Goal: Task Accomplishment & Management: Manage account settings

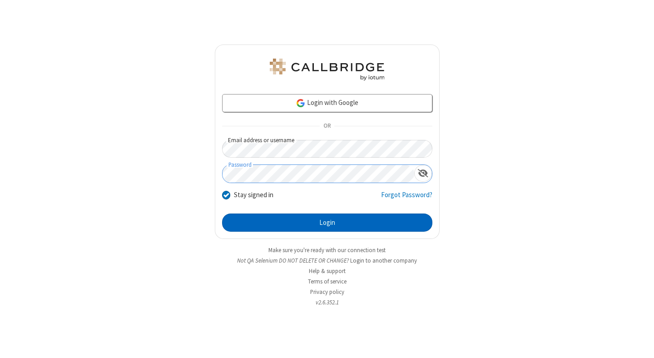
click at [327, 222] on button "Login" at bounding box center [327, 222] width 210 height 18
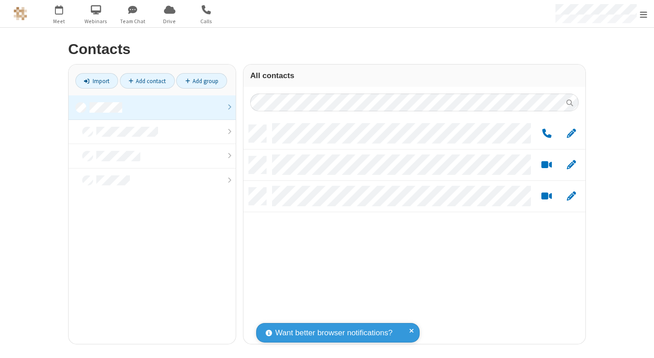
scroll to position [219, 335]
click at [152, 107] on link at bounding box center [152, 107] width 167 height 25
click at [202, 81] on link "Add group" at bounding box center [201, 80] width 51 height 15
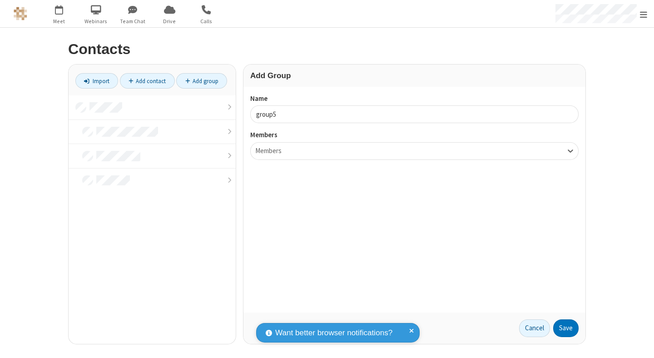
type input "group5"
type input "name22"
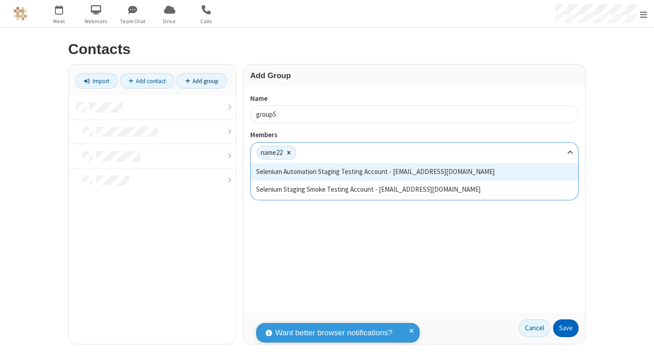
click at [566, 328] on button "Save" at bounding box center [565, 328] width 25 height 18
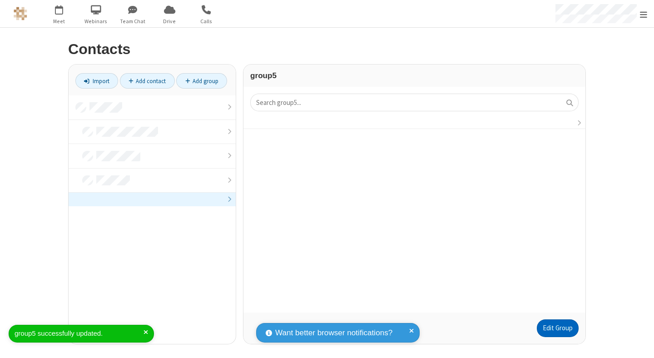
click at [557, 328] on link "Edit Group" at bounding box center [558, 328] width 42 height 18
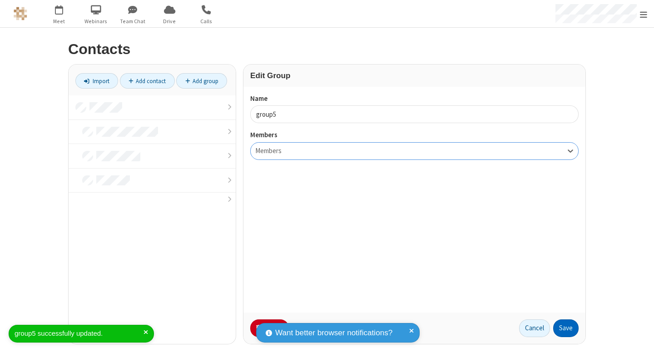
click at [566, 328] on button "Save" at bounding box center [565, 328] width 25 height 18
